Goal: Information Seeking & Learning: Find specific fact

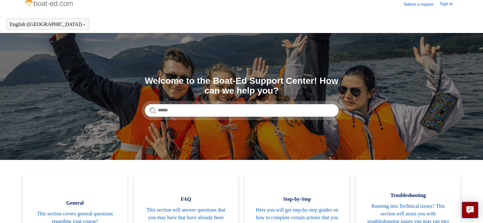
scroll to position [8, 0]
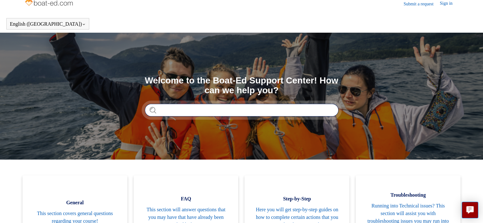
click at [182, 112] on input "Search" at bounding box center [242, 110] width 194 height 13
type input "**********"
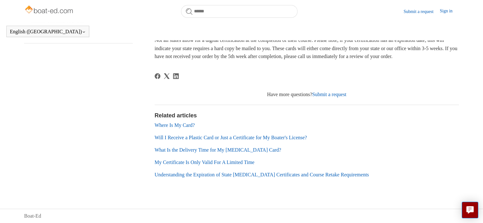
scroll to position [128, 0]
click at [221, 140] on link "Will I Receive a Plastic Card or Just a Certificate for My Boater's License?" at bounding box center [231, 137] width 152 height 5
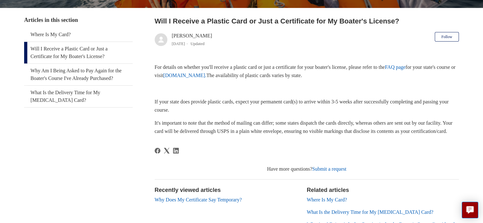
scroll to position [117, 0]
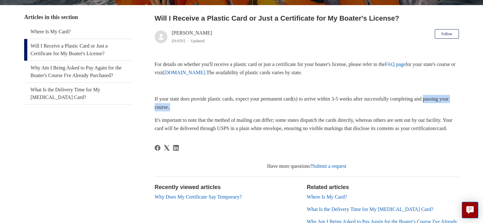
drag, startPoint x: 0, startPoint y: 0, endPoint x: 147, endPoint y: 111, distance: 184.1
click at [147, 111] on div "Articles in this section Where Is My Card? Will I Receive a Plastic Card or Jus…" at bounding box center [241, 141] width 434 height 256
click at [150, 131] on div "Articles in this section Where Is My Card? Will I Receive a Plastic Card or Jus…" at bounding box center [241, 141] width 434 height 256
click at [79, 90] on link "What Is the Delivery Time for My [MEDICAL_DATA] Card?" at bounding box center [78, 94] width 109 height 22
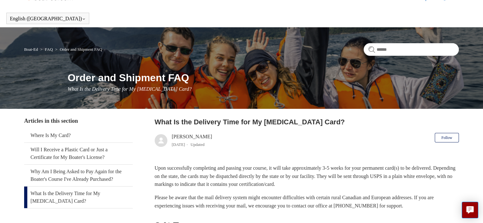
scroll to position [11, 0]
